Goal: Information Seeking & Learning: Learn about a topic

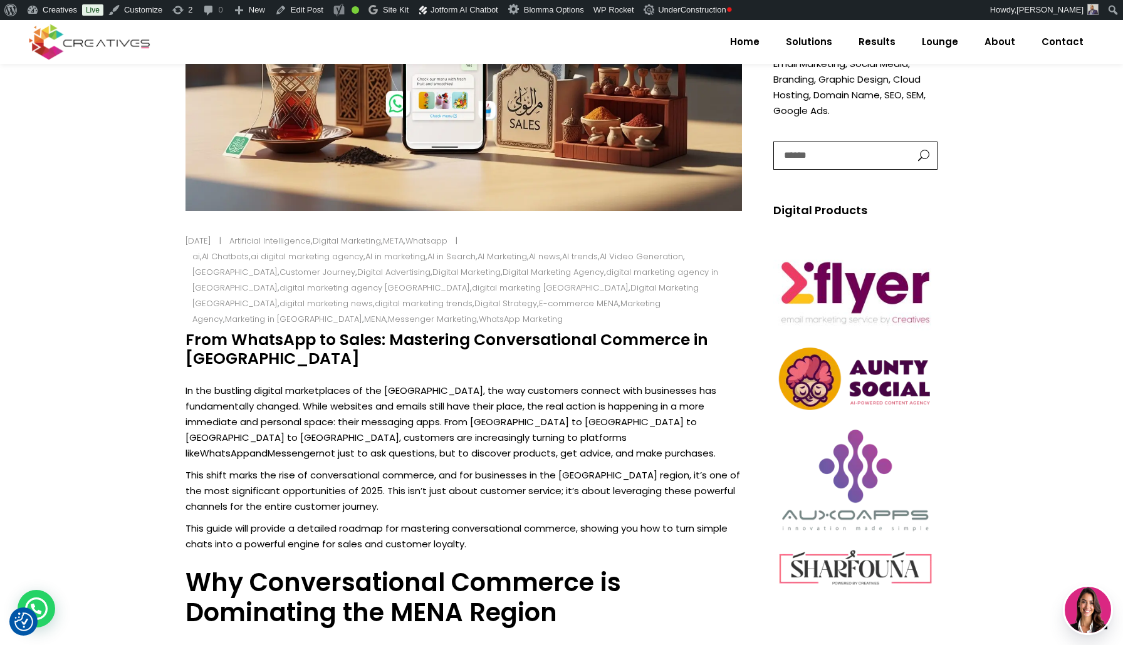
scroll to position [544, 0]
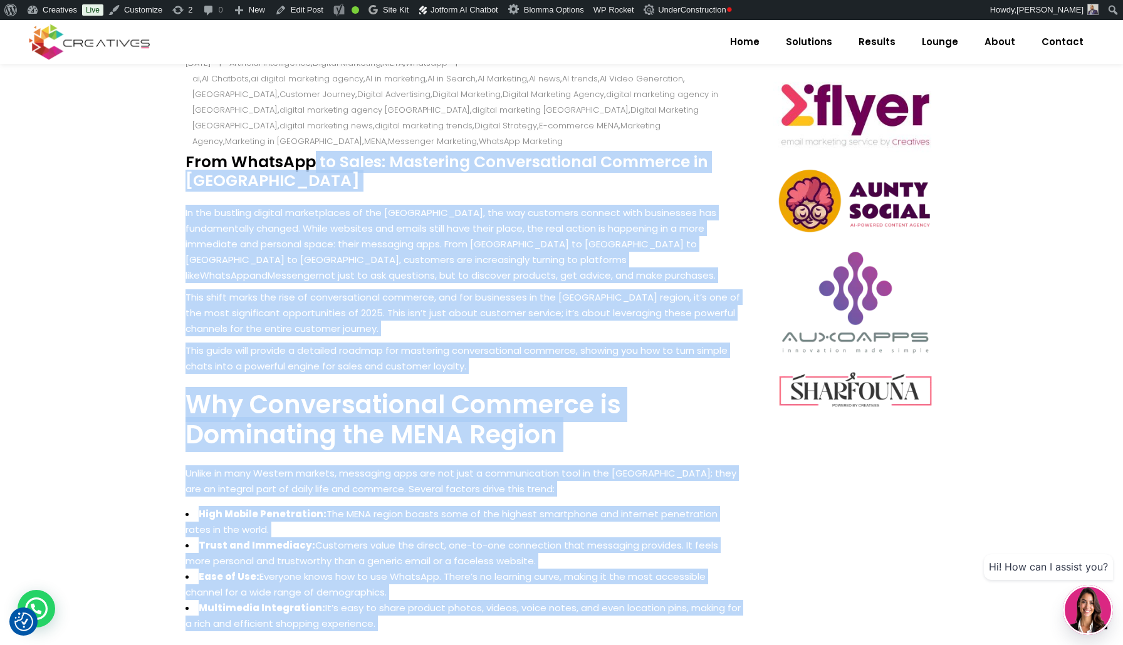
drag, startPoint x: 186, startPoint y: 147, endPoint x: 499, endPoint y: 619, distance: 566.9
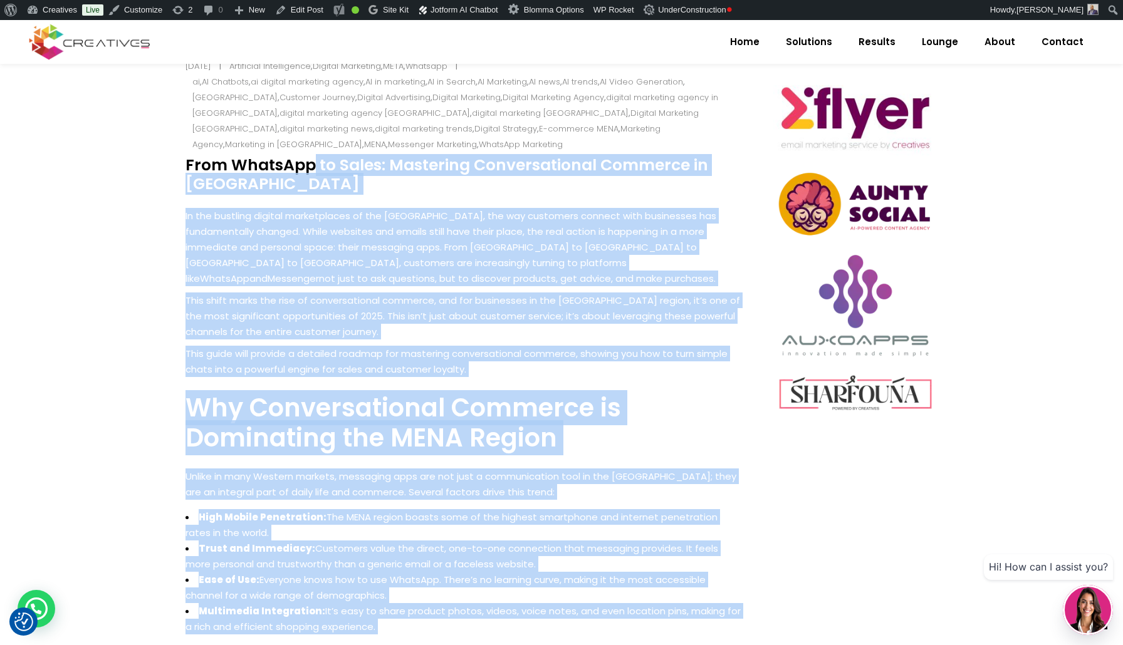
copy div "From WhatsApp to Sales: Mastering Conversational Commerce in the Middle East In…"
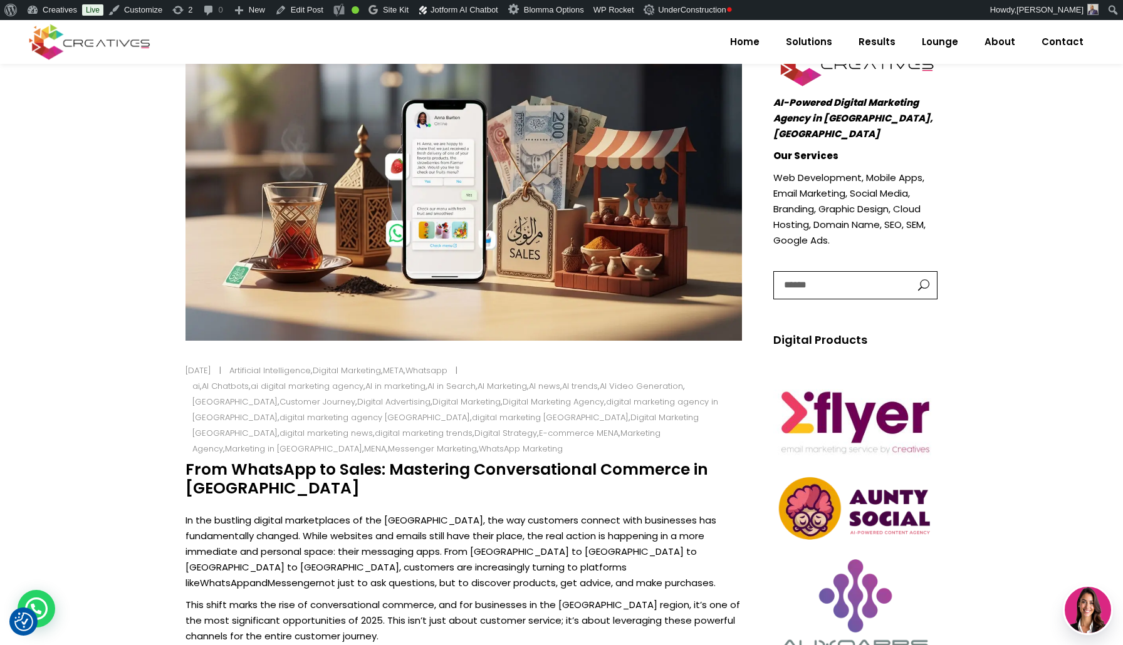
scroll to position [227, 0]
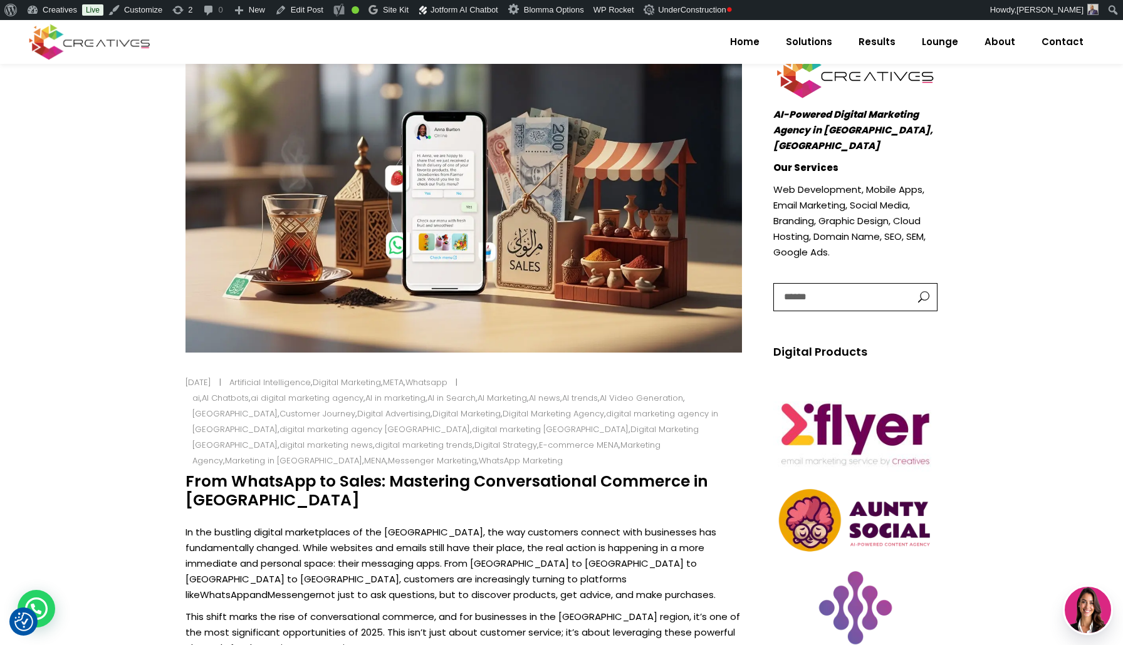
drag, startPoint x: 280, startPoint y: 488, endPoint x: 172, endPoint y: 466, distance: 110.7
drag, startPoint x: 187, startPoint y: 466, endPoint x: 284, endPoint y: 486, distance: 99.2
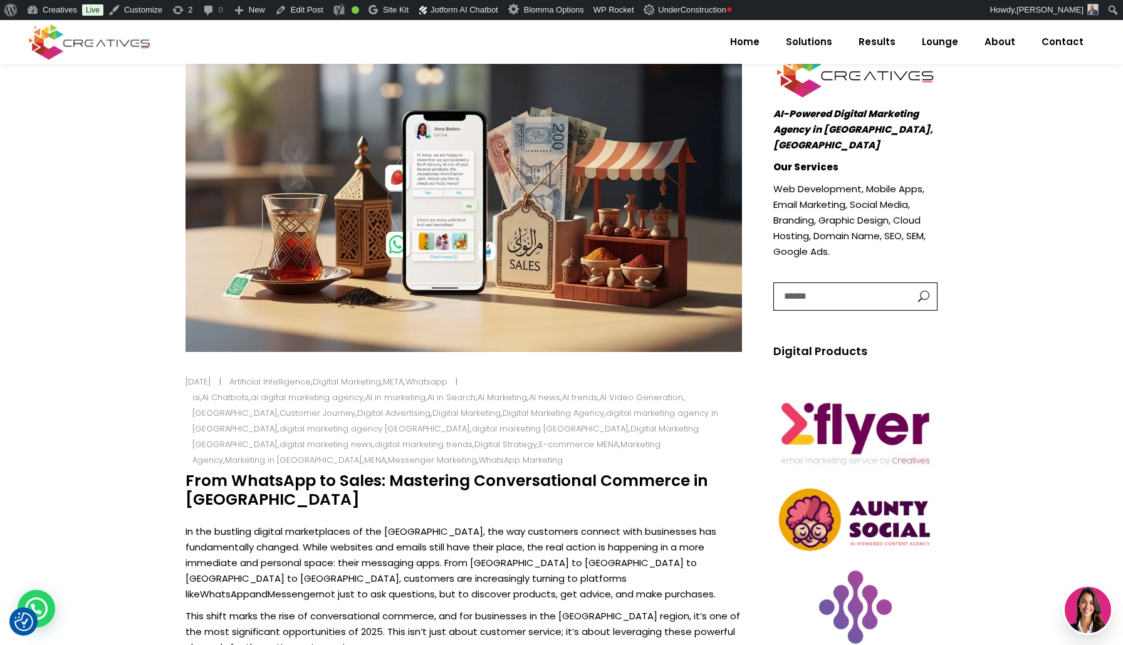
click at [284, 486] on h4 "From WhatsApp to Sales: Mastering Conversational Commerce in [GEOGRAPHIC_DATA]" at bounding box center [463, 491] width 556 height 38
copy h4 "From WhatsApp to Sales: Mastering Conversational Commerce in [GEOGRAPHIC_DATA]"
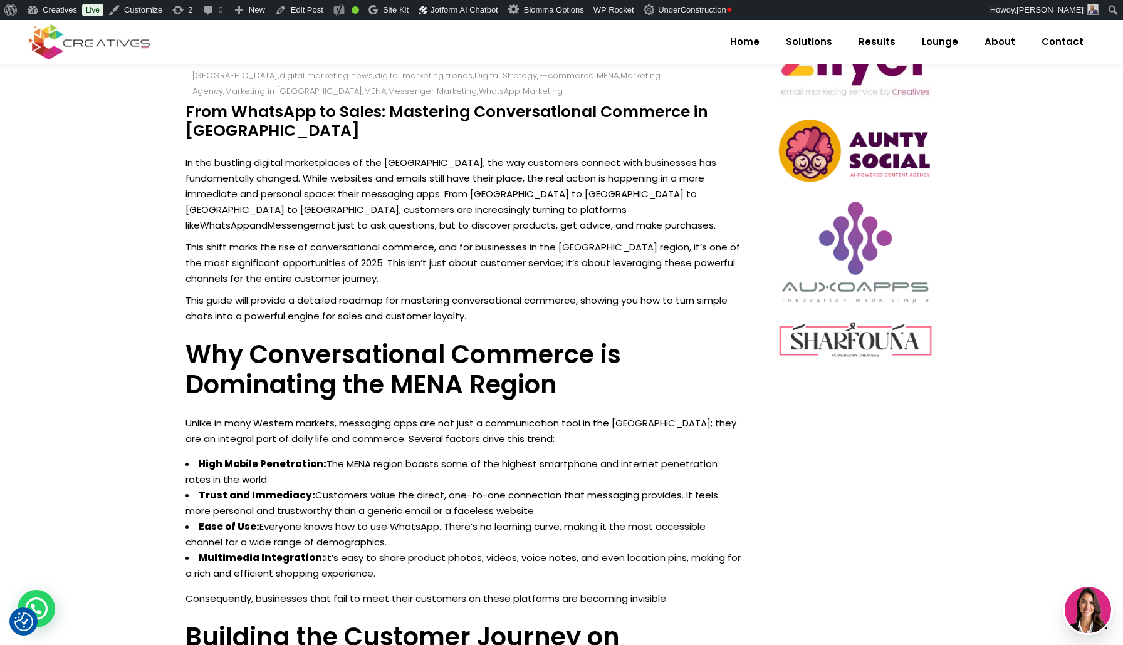
scroll to position [644, 0]
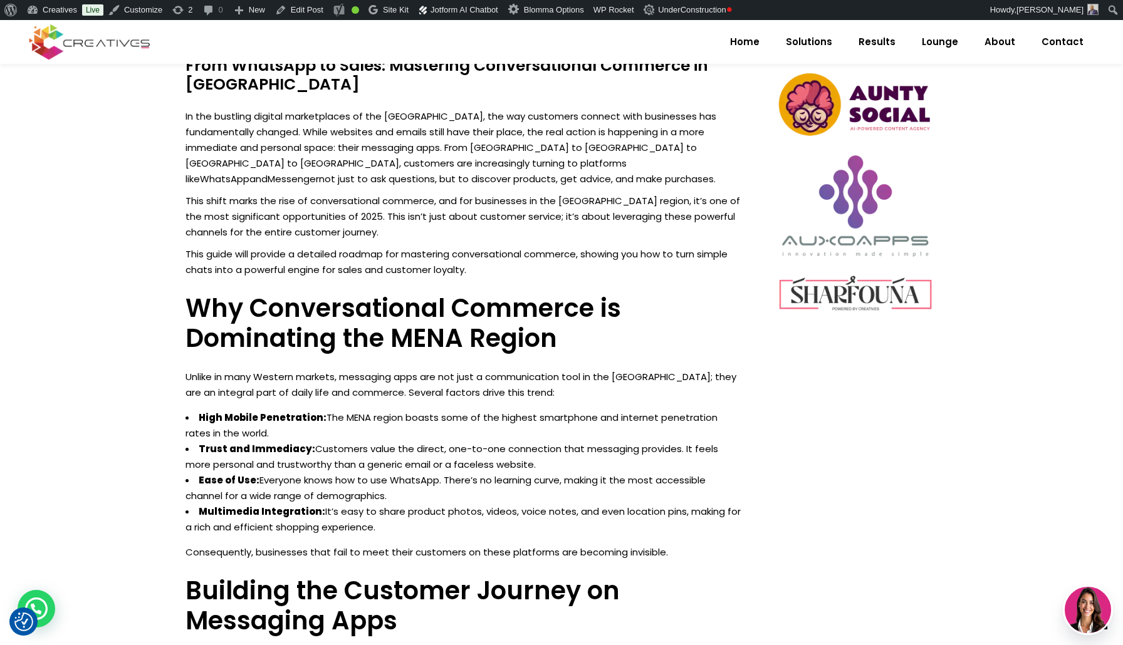
click at [229, 108] on p "In the bustling digital marketplaces of the Middle East, the way customers conn…" at bounding box center [463, 147] width 556 height 78
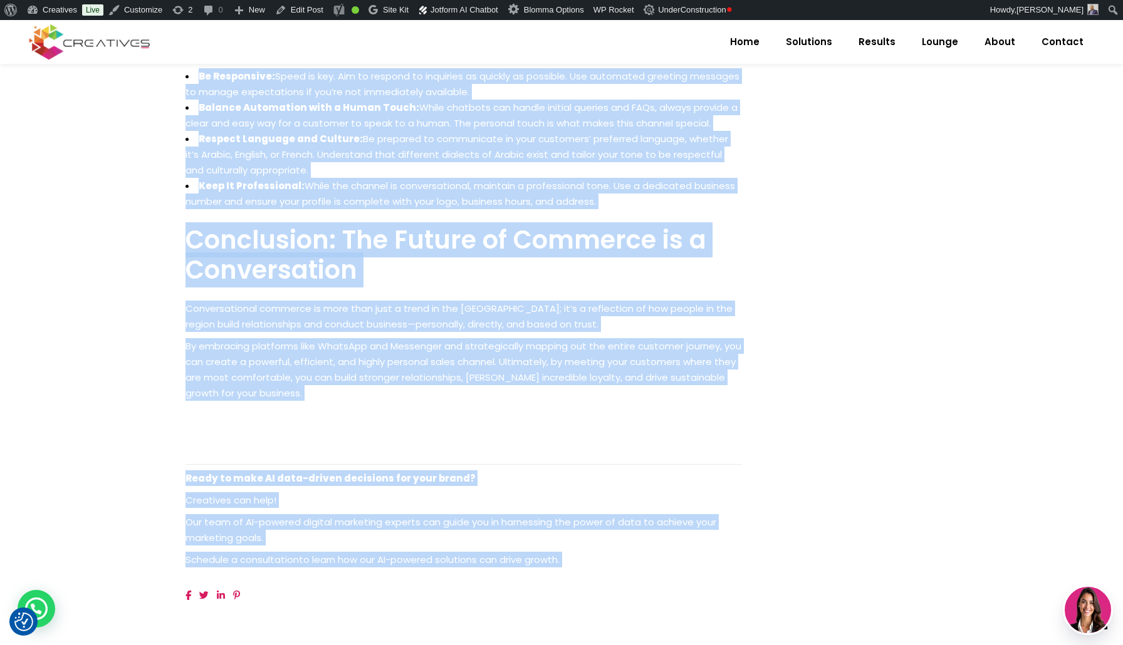
scroll to position [1783, 0]
drag, startPoint x: 229, startPoint y: 105, endPoint x: 593, endPoint y: 521, distance: 552.4
copy div "In the bustling digital marketplaces of the Middle East, the way customers conn…"
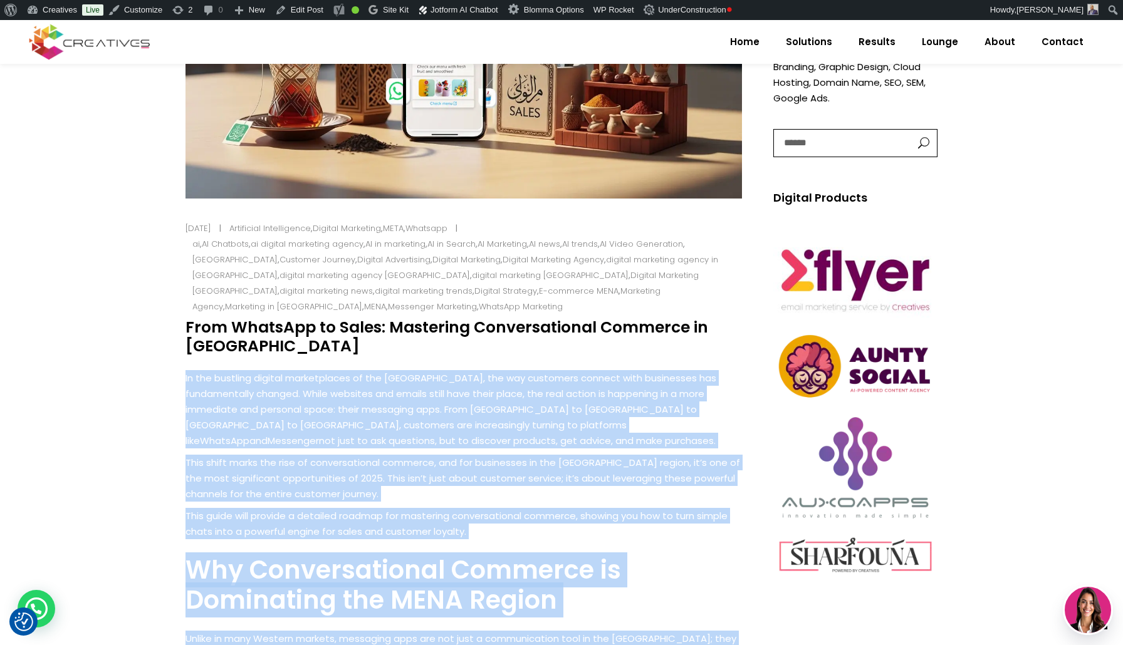
scroll to position [383, 0]
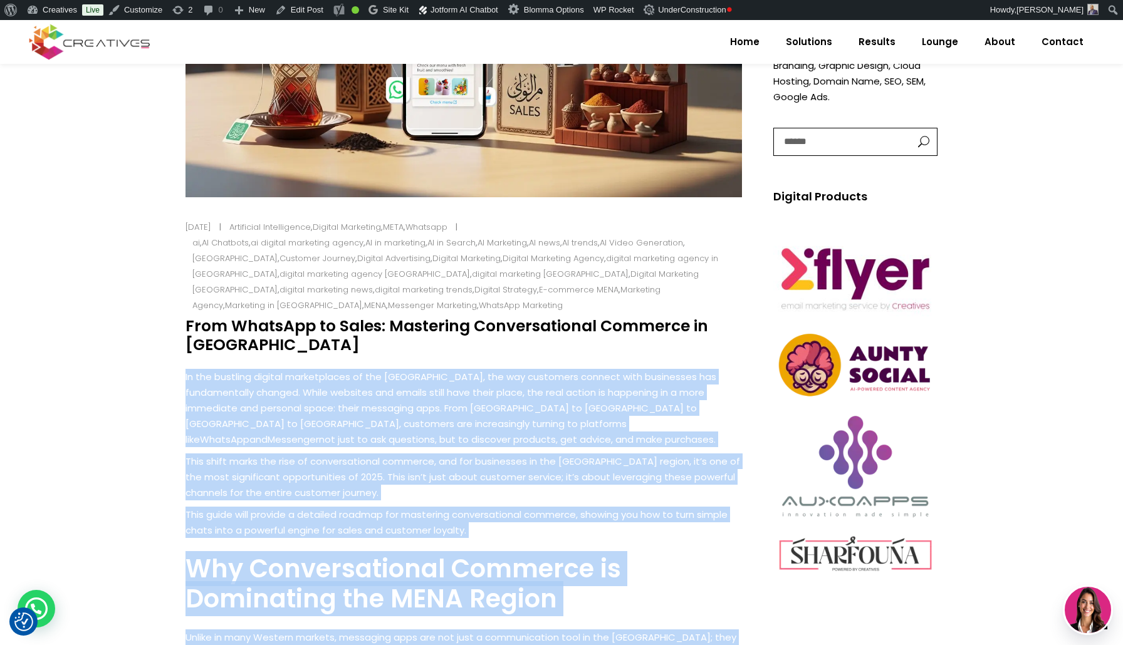
drag, startPoint x: 251, startPoint y: 311, endPoint x: 275, endPoint y: 327, distance: 28.5
click at [275, 327] on h4 "From WhatsApp to Sales: Mastering Conversational Commerce in [GEOGRAPHIC_DATA]" at bounding box center [463, 336] width 556 height 38
copy h4 "From WhatsApp to Sales: Mastering Conversational Commerce in [GEOGRAPHIC_DATA]"
click at [955, 46] on span "Lounge" at bounding box center [940, 42] width 36 height 33
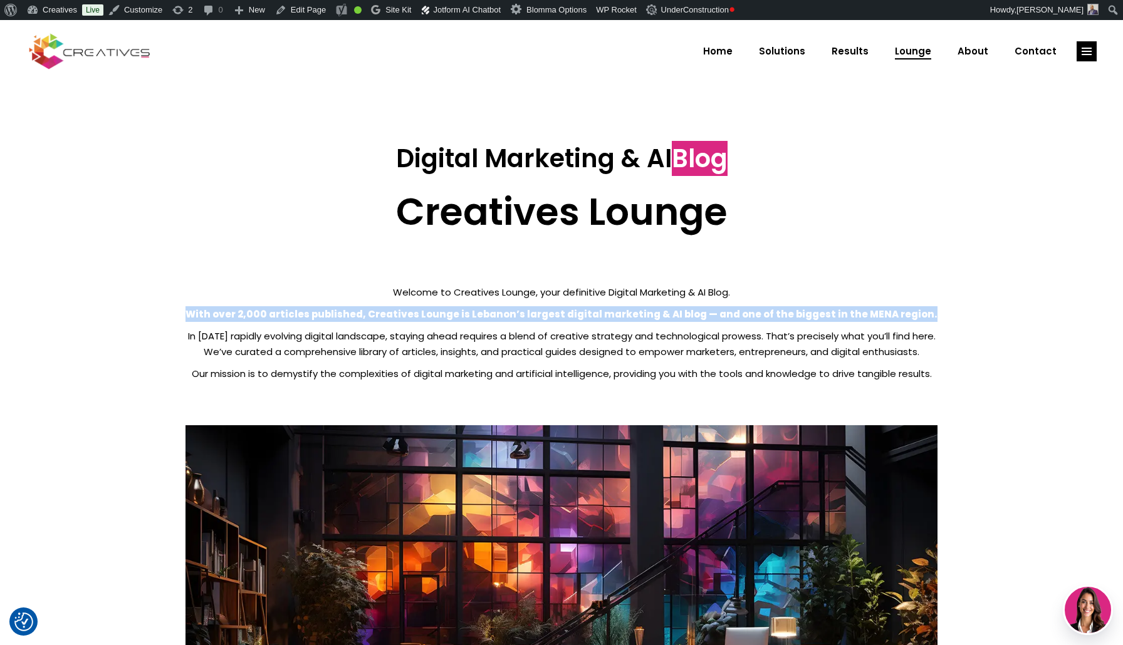
drag, startPoint x: 211, startPoint y: 313, endPoint x: 921, endPoint y: 311, distance: 710.6
click at [922, 311] on p "With over 2,000 articles published, Creatives Lounge is Lebanon’s largest digit…" at bounding box center [561, 314] width 752 height 16
copy strong "With over 2,000 articles published, Creatives Lounge is Lebanon’s largest digit…"
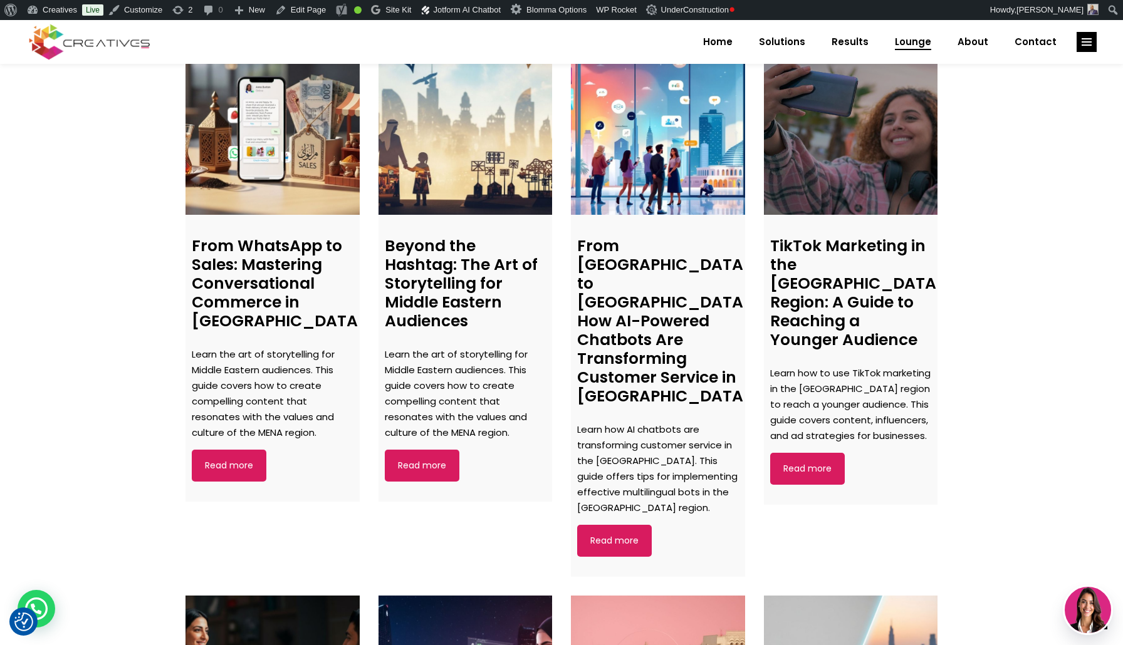
scroll to position [945, 0]
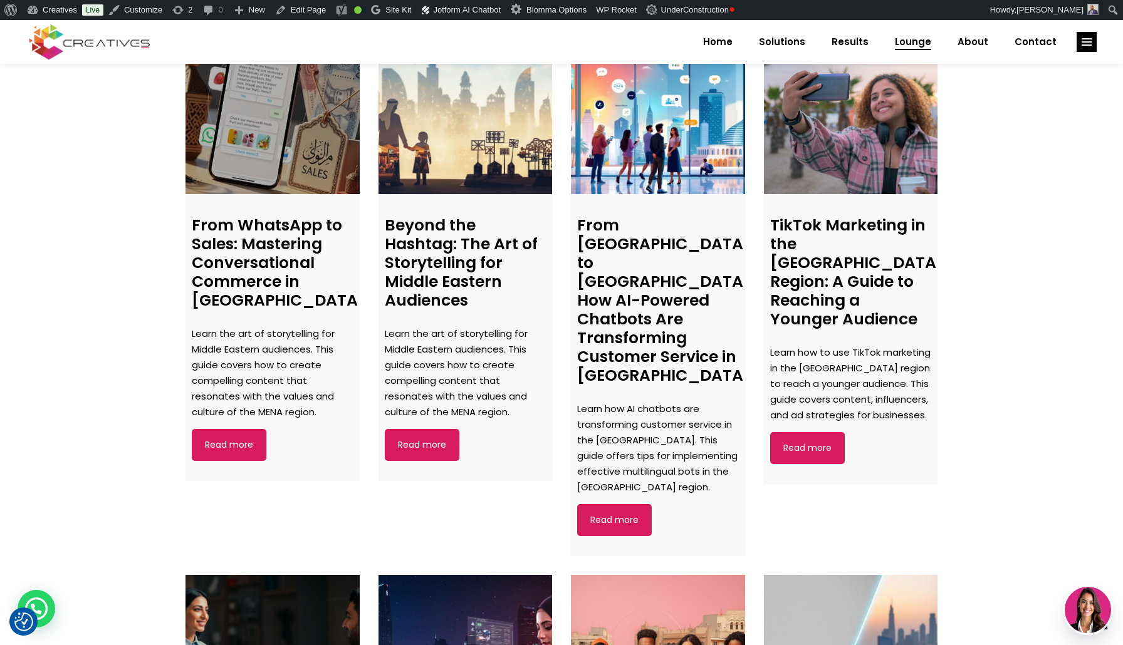
click at [227, 95] on link at bounding box center [272, 108] width 174 height 174
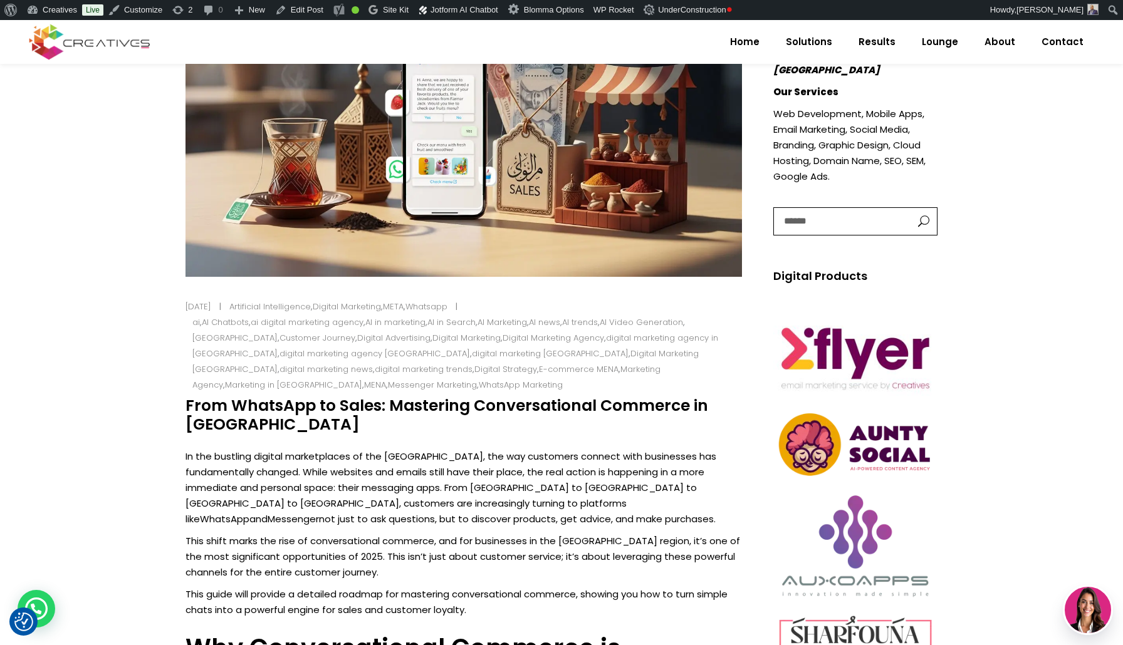
scroll to position [323, 0]
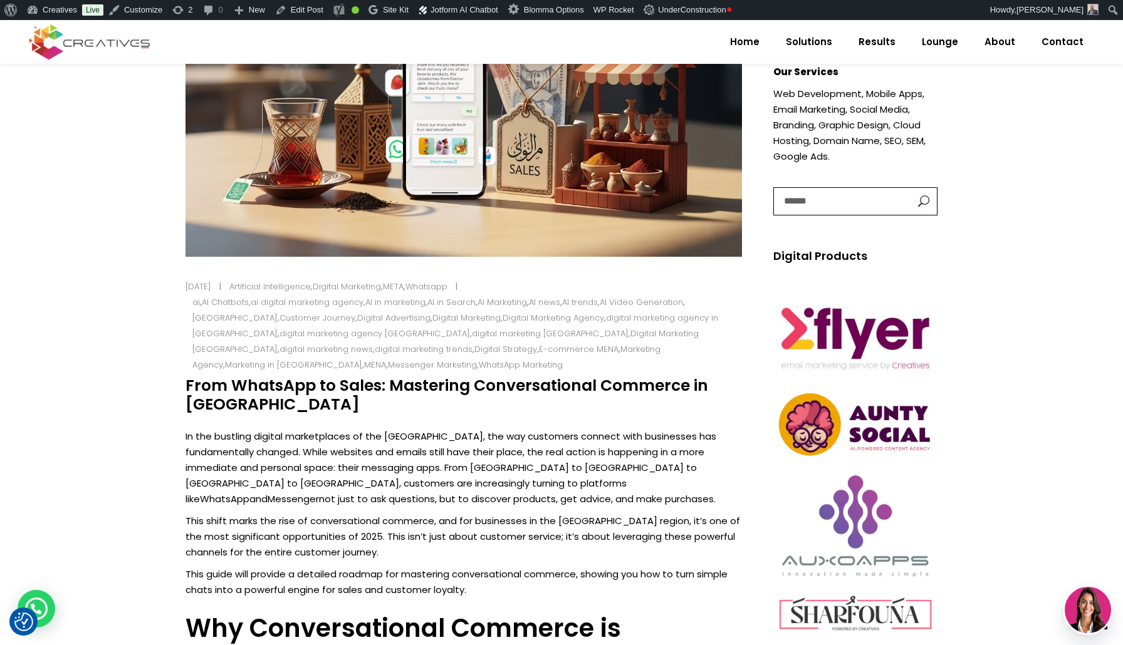
drag, startPoint x: 185, startPoint y: 370, endPoint x: 288, endPoint y: 394, distance: 105.0
click at [286, 395] on h4 "From WhatsApp to Sales: Mastering Conversational Commerce in [GEOGRAPHIC_DATA]" at bounding box center [463, 396] width 556 height 38
copy h4 "From WhatsApp to Sales: Mastering Conversational Commerce in [GEOGRAPHIC_DATA]"
